Goal: Find specific page/section

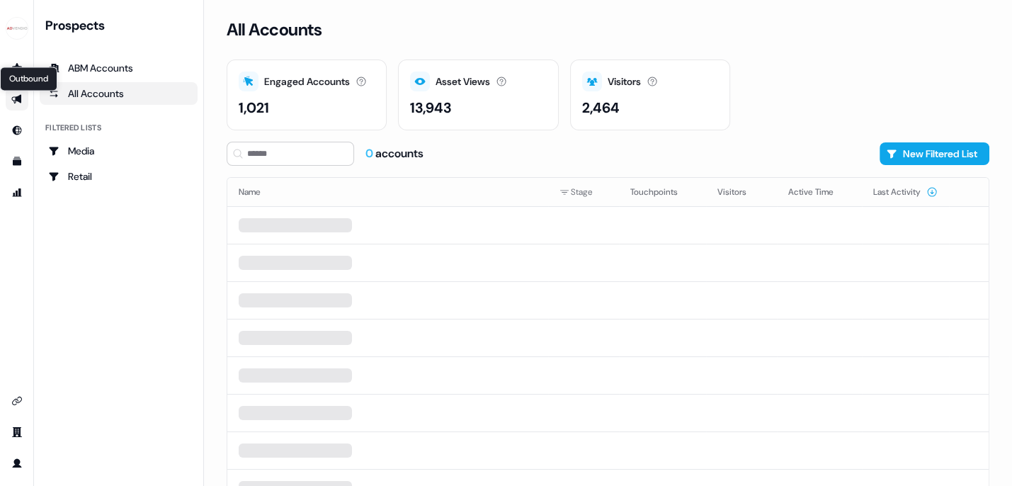
click at [16, 97] on icon "Go to outbound experience" at bounding box center [16, 99] width 10 height 9
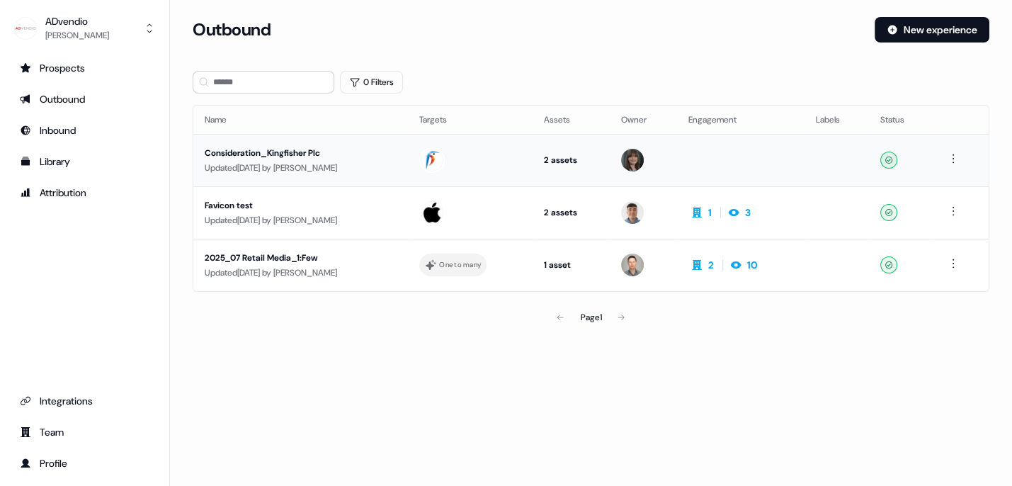
click at [287, 155] on div "Consideration_Kingfisher Plc" at bounding box center [301, 153] width 192 height 14
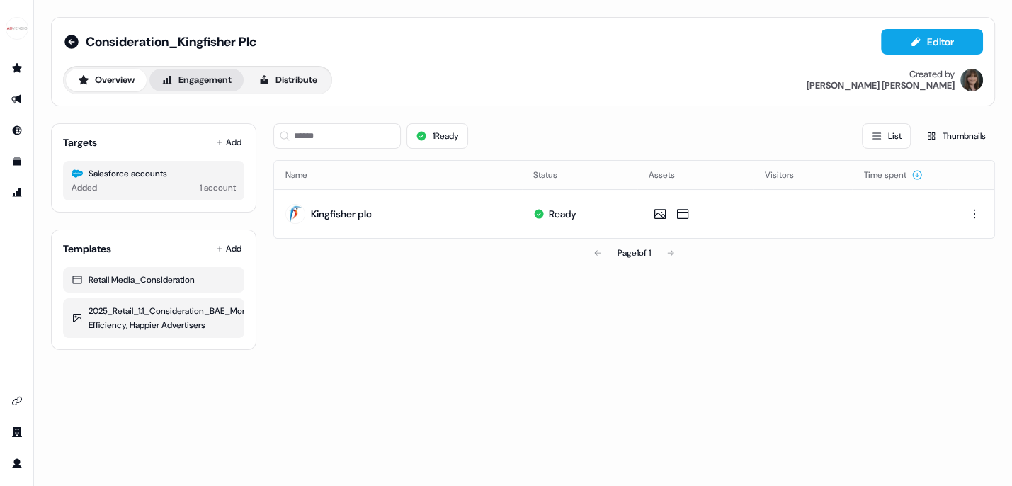
click at [208, 75] on button "Engagement" at bounding box center [196, 80] width 94 height 23
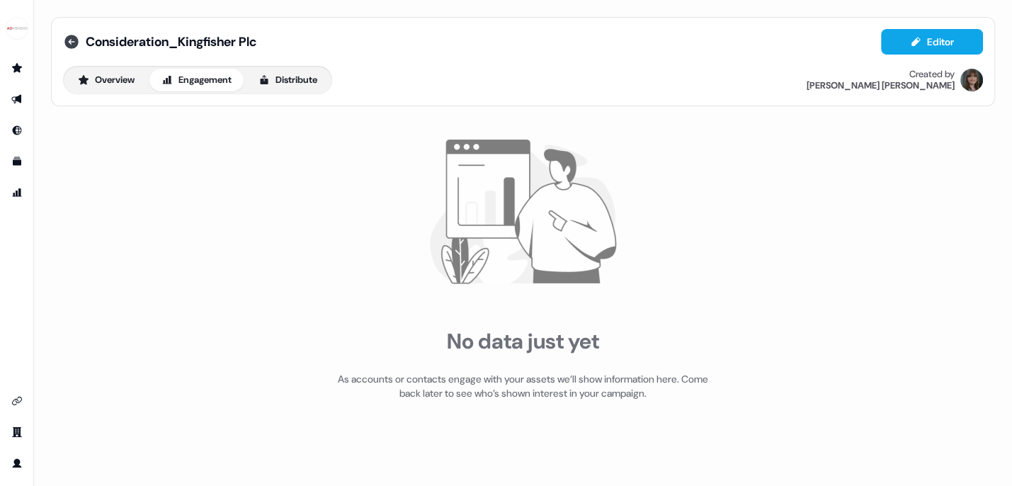
click at [72, 42] on icon at bounding box center [71, 41] width 17 height 17
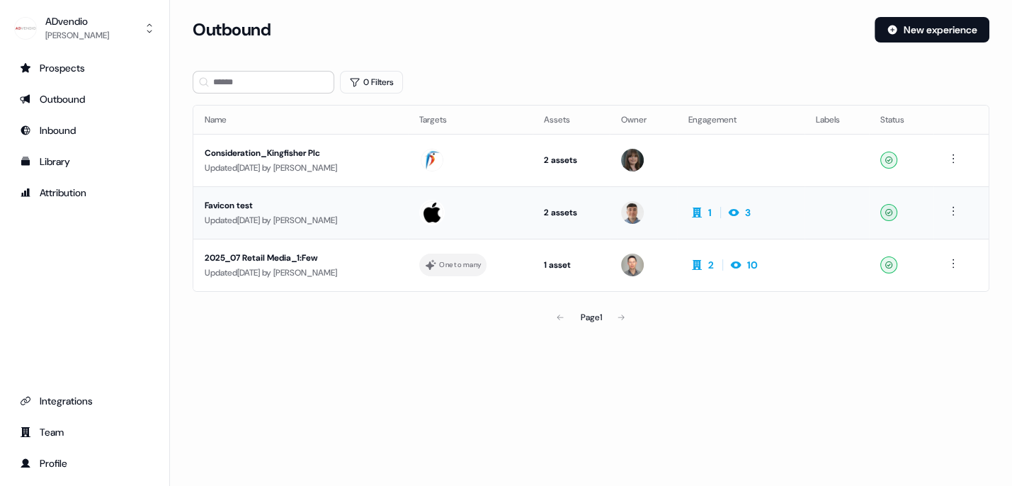
click at [231, 205] on div "Favicon test" at bounding box center [301, 205] width 192 height 14
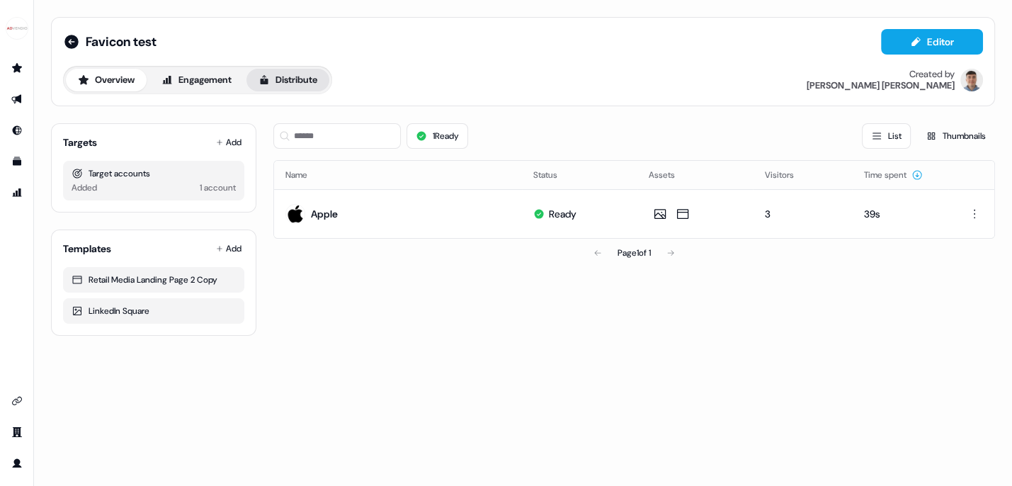
click at [278, 77] on button "Distribute" at bounding box center [287, 80] width 83 height 23
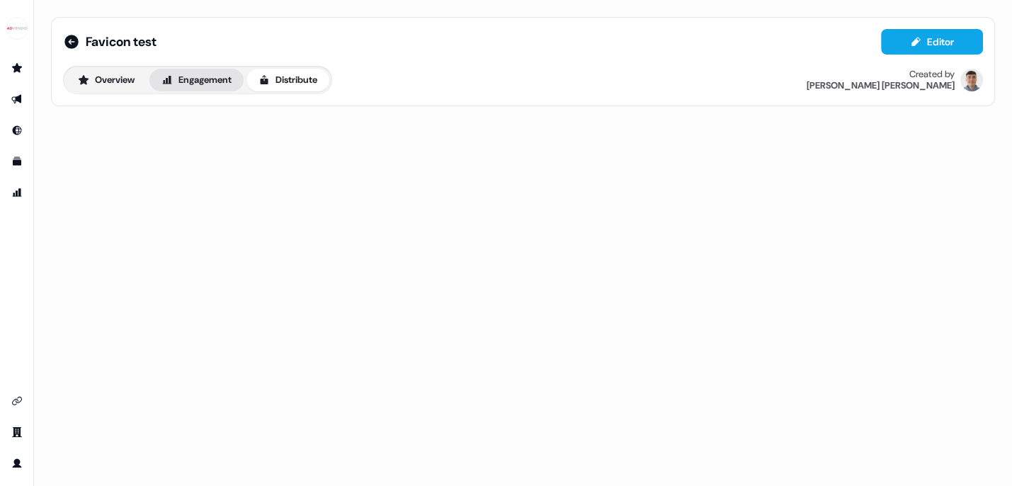
click at [207, 79] on button "Engagement" at bounding box center [196, 80] width 94 height 23
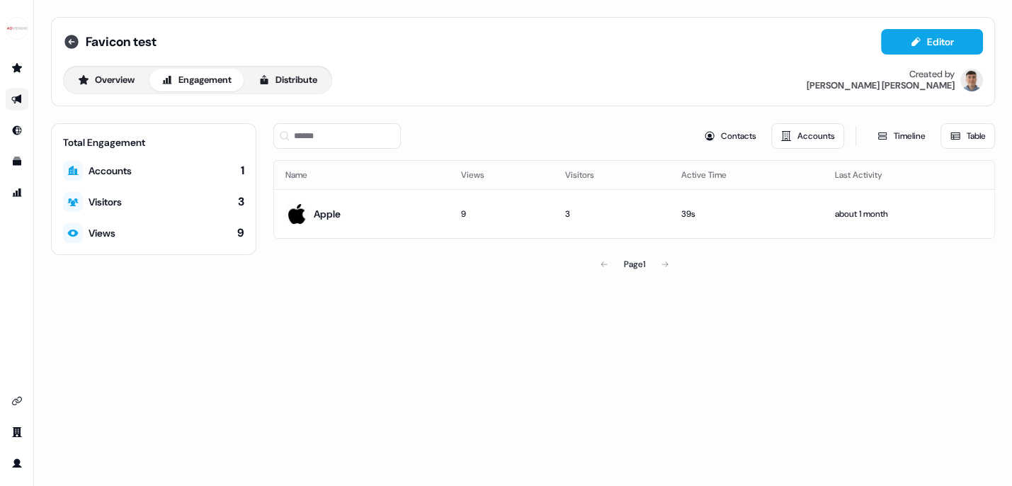
click at [71, 46] on icon at bounding box center [71, 42] width 14 height 14
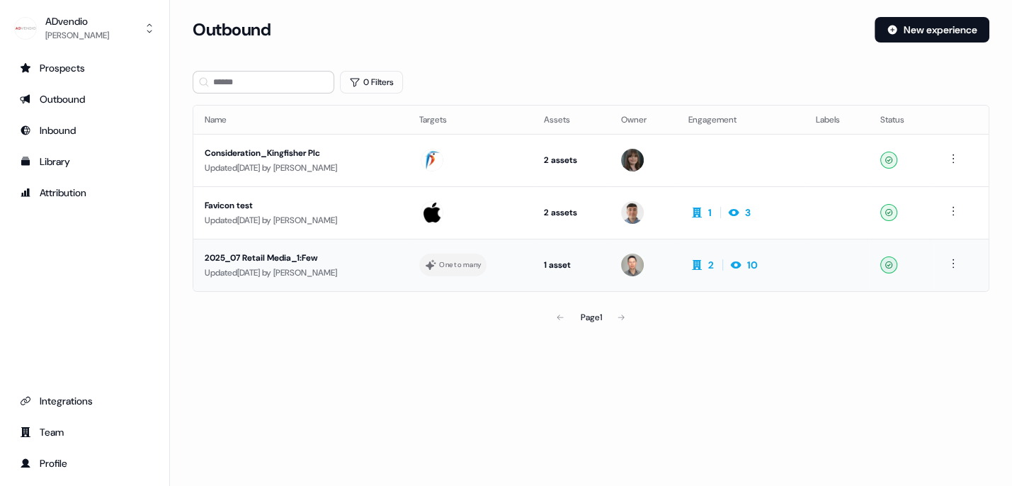
click at [273, 257] on div "2025_07 Retail Media_1:Few" at bounding box center [301, 258] width 192 height 14
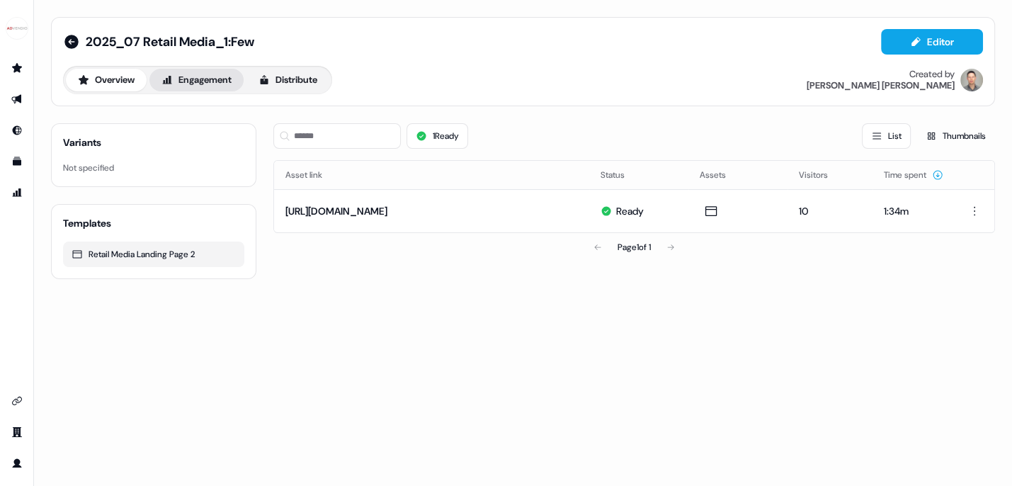
click at [207, 82] on button "Engagement" at bounding box center [196, 80] width 94 height 23
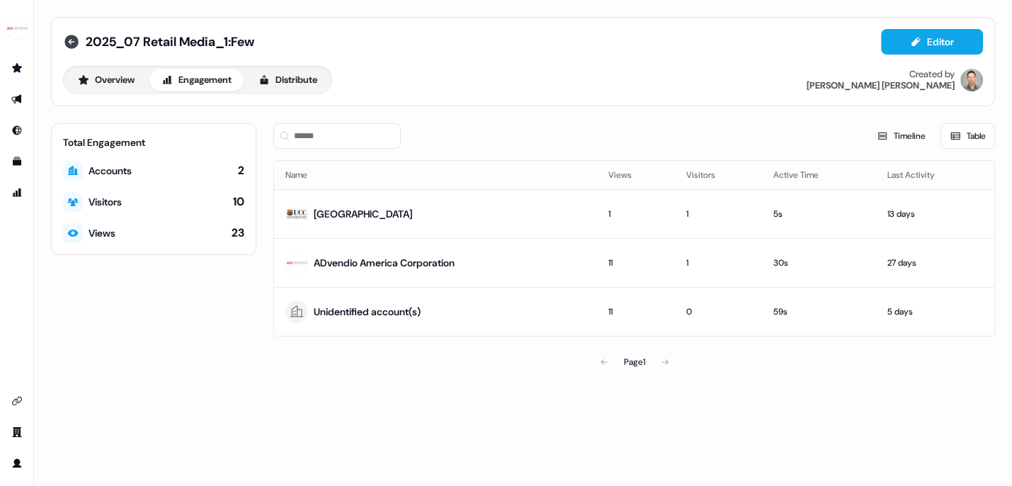
click at [68, 42] on icon at bounding box center [71, 41] width 17 height 17
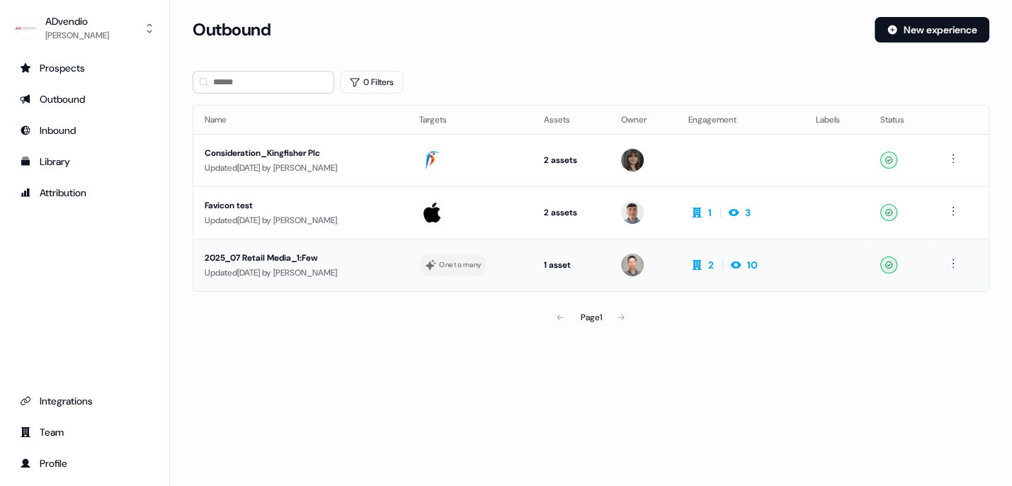
click at [277, 253] on div "2025_07 Retail Media_1:Few" at bounding box center [301, 258] width 192 height 14
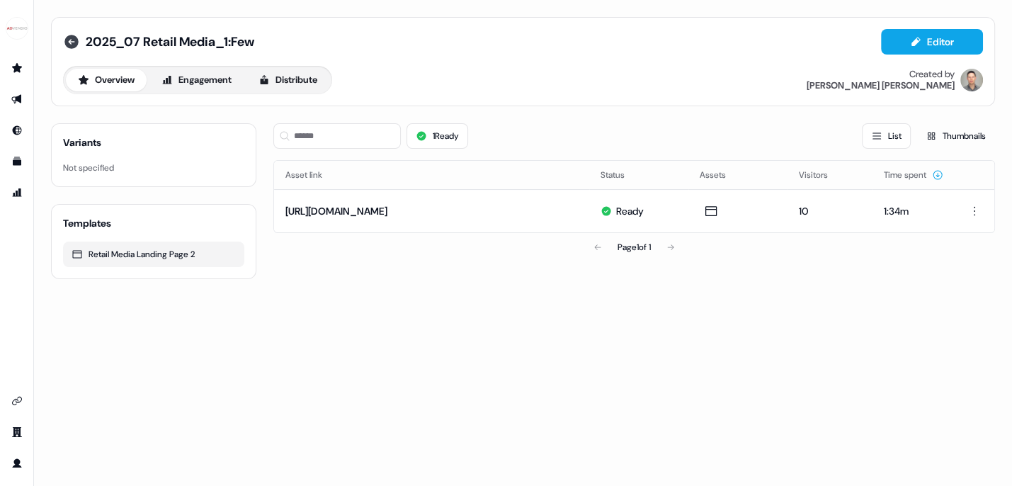
click at [68, 43] on icon at bounding box center [71, 42] width 14 height 14
